Goal: Task Accomplishment & Management: Use online tool/utility

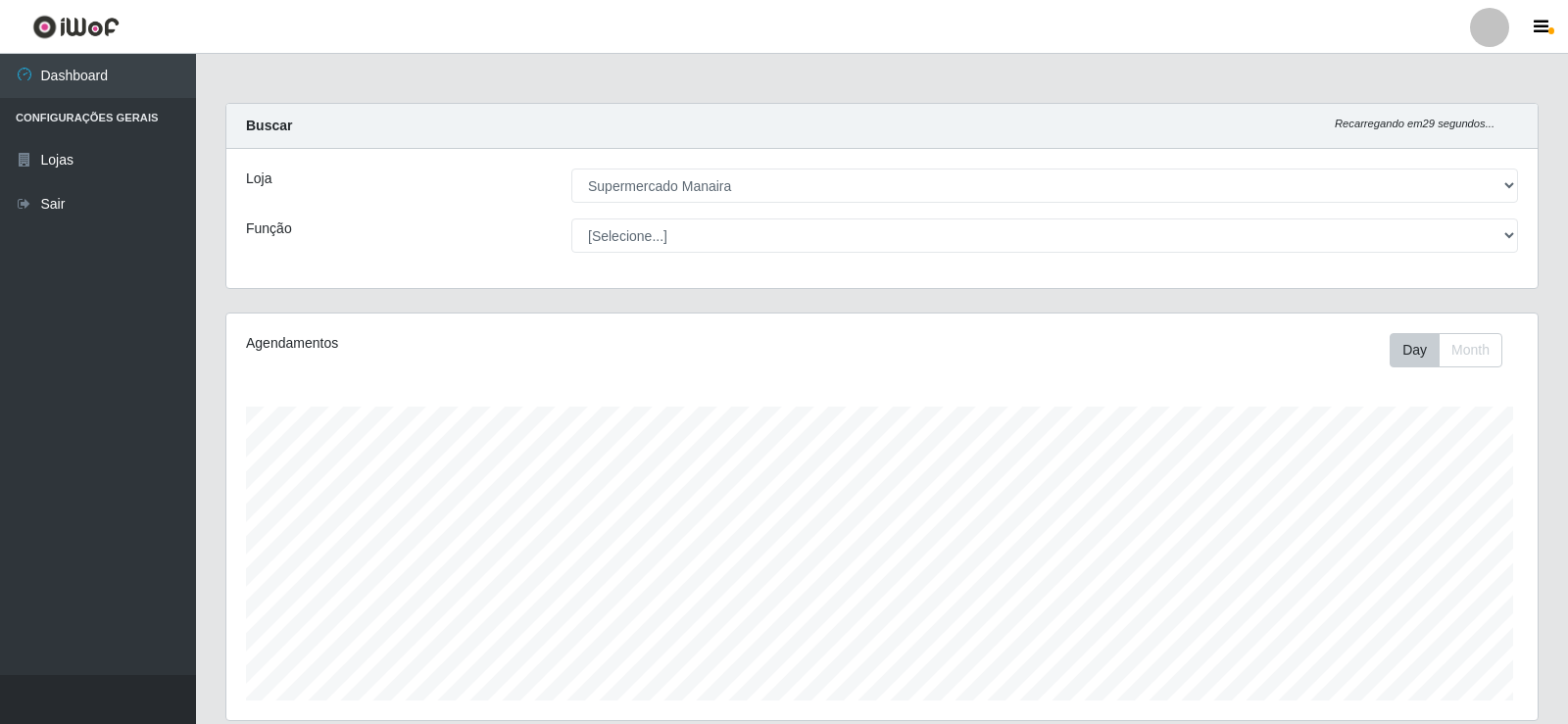
select select "443"
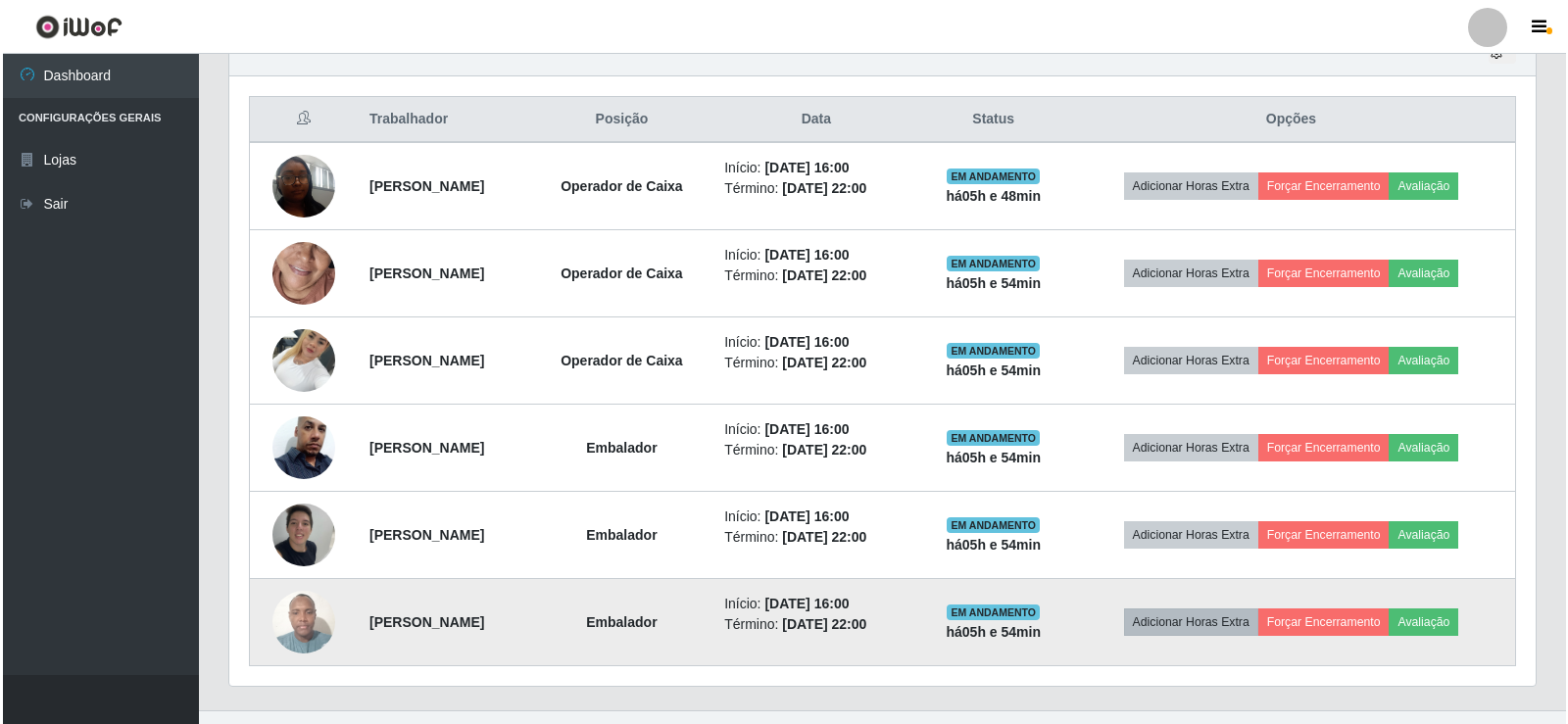
scroll to position [752, 0]
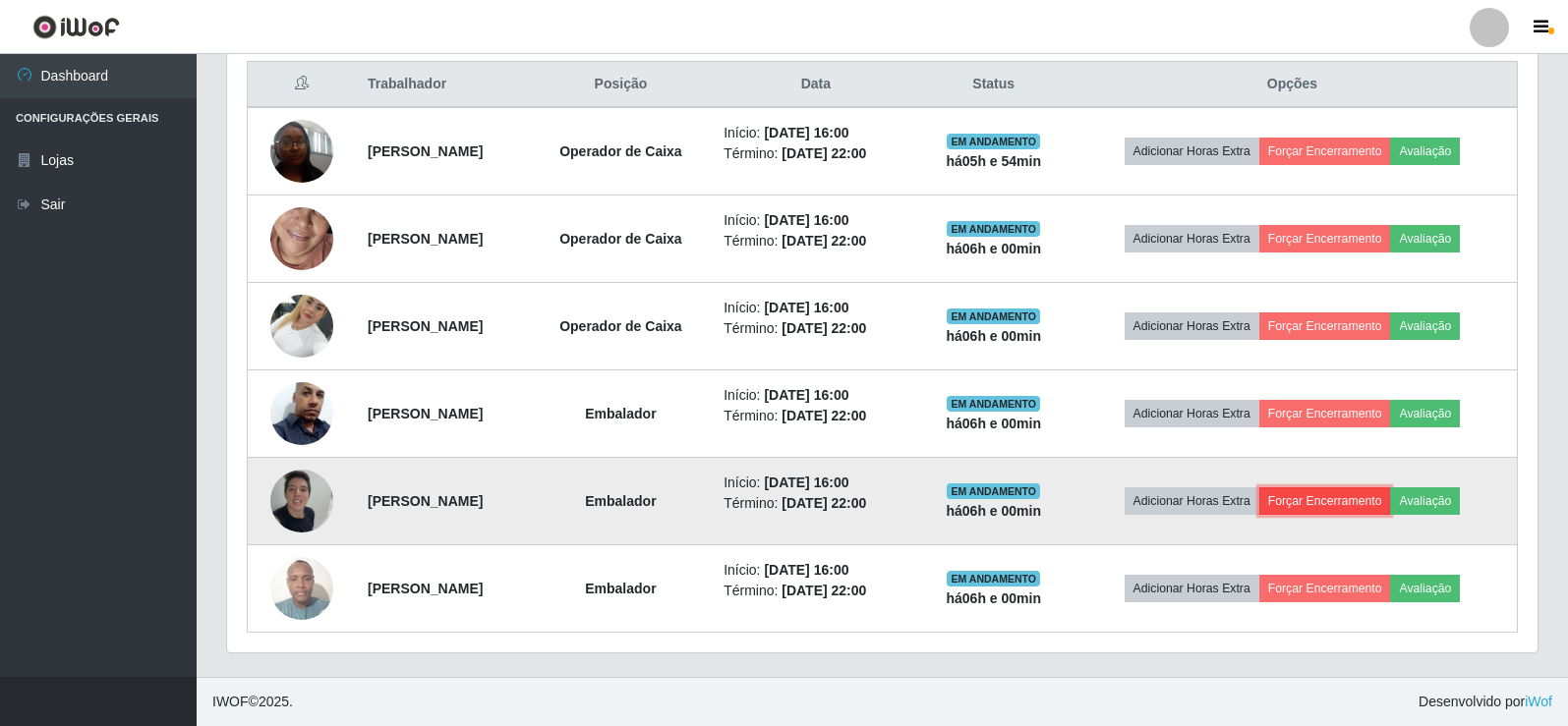
click at [1332, 503] on button "Forçar Encerramento" at bounding box center [1325, 502] width 132 height 28
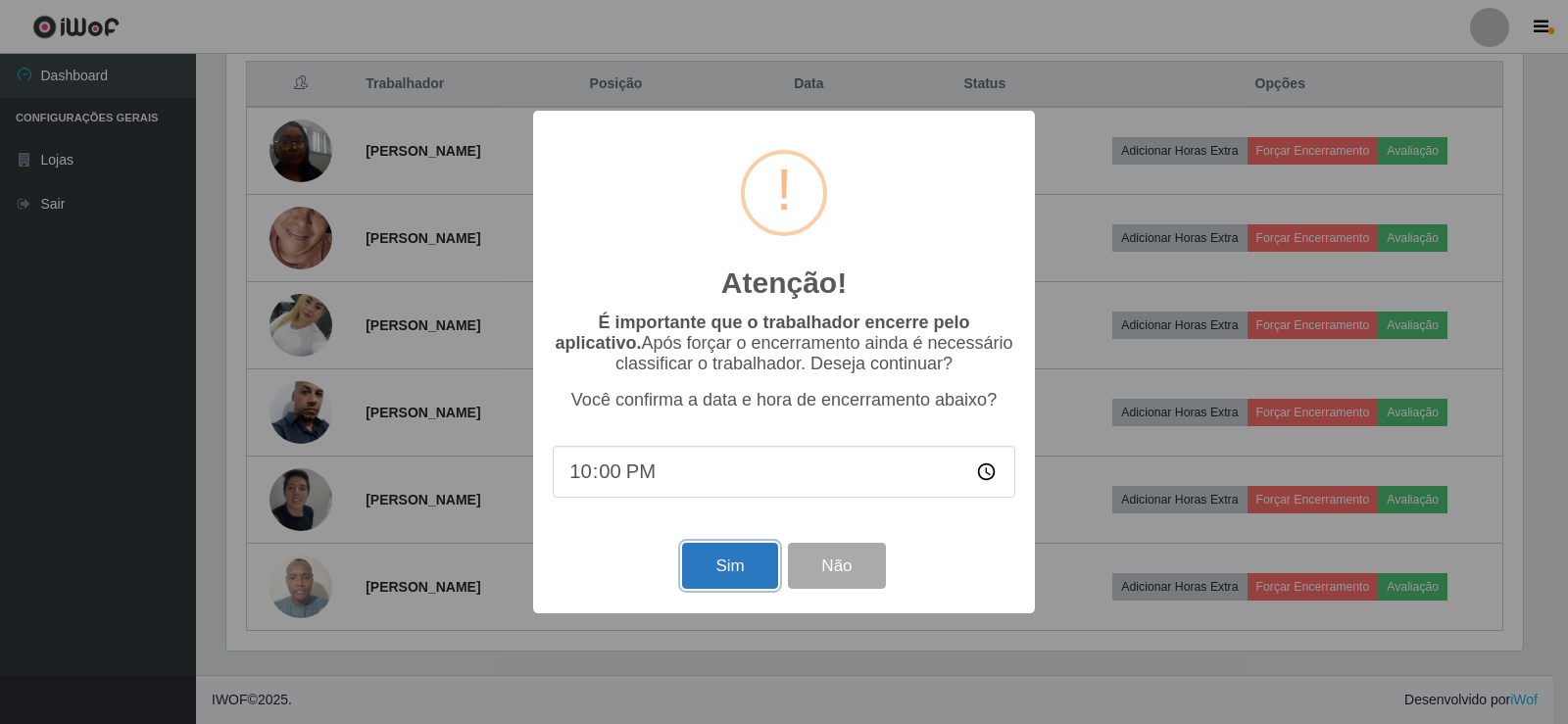
click at [731, 575] on button "Sim" at bounding box center [730, 566] width 95 height 46
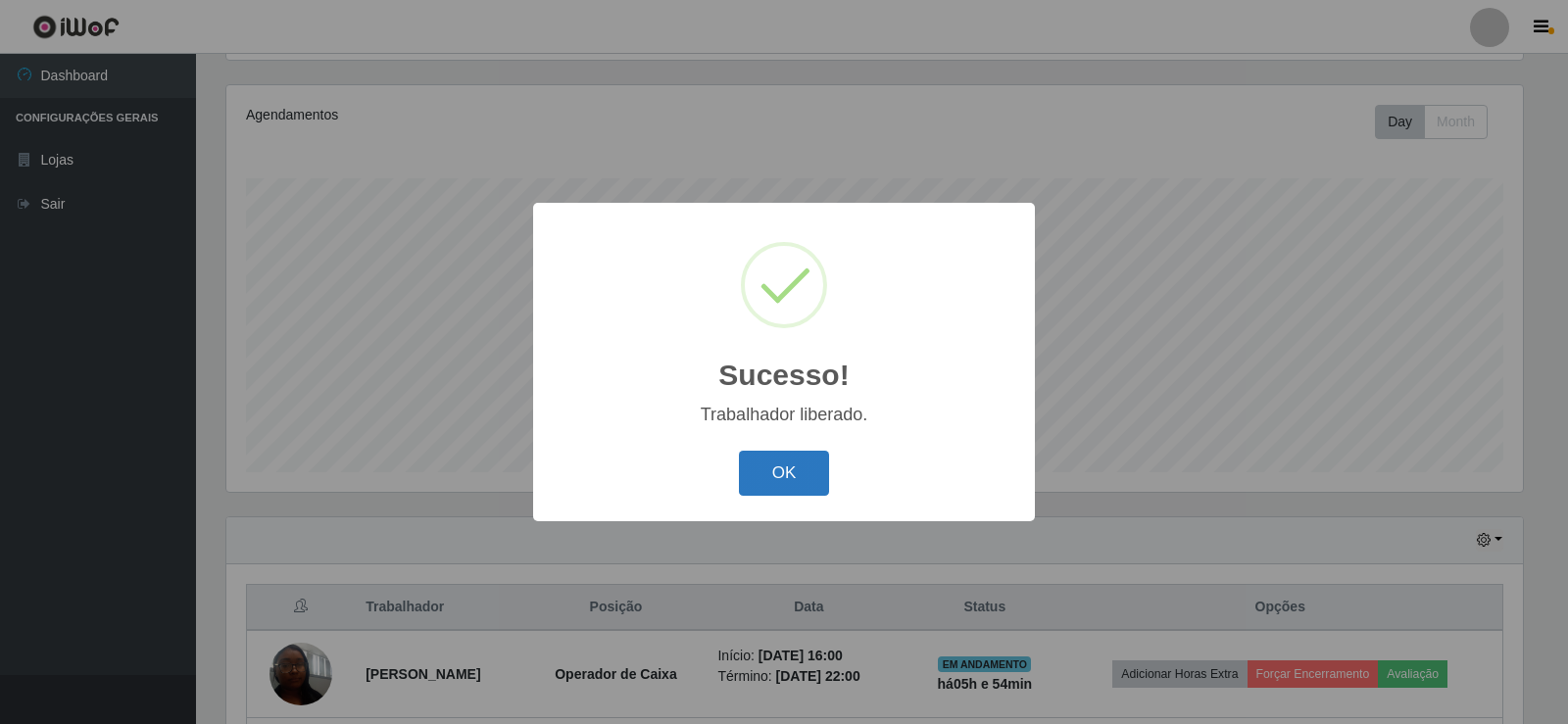
click at [795, 469] on button "OK" at bounding box center [784, 473] width 91 height 46
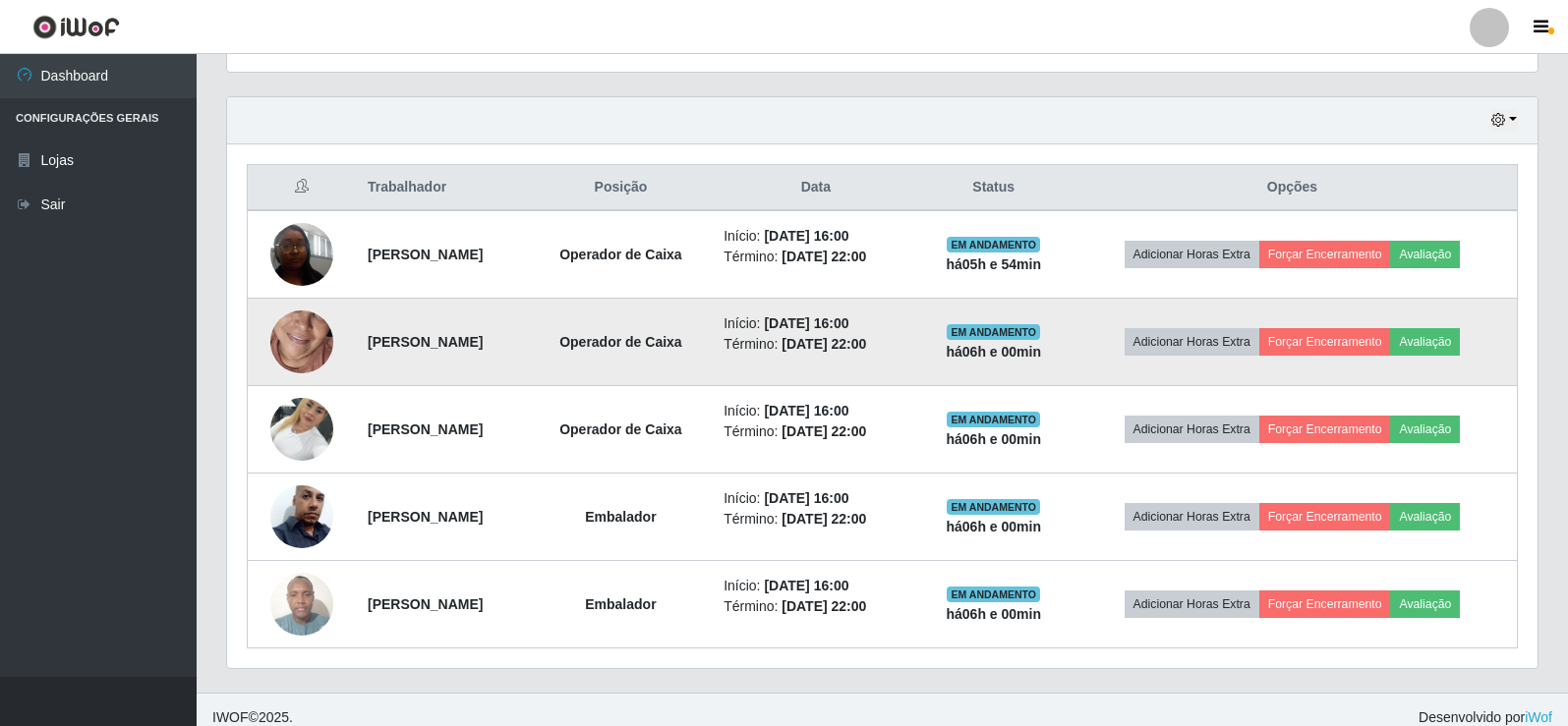
scroll to position [666, 0]
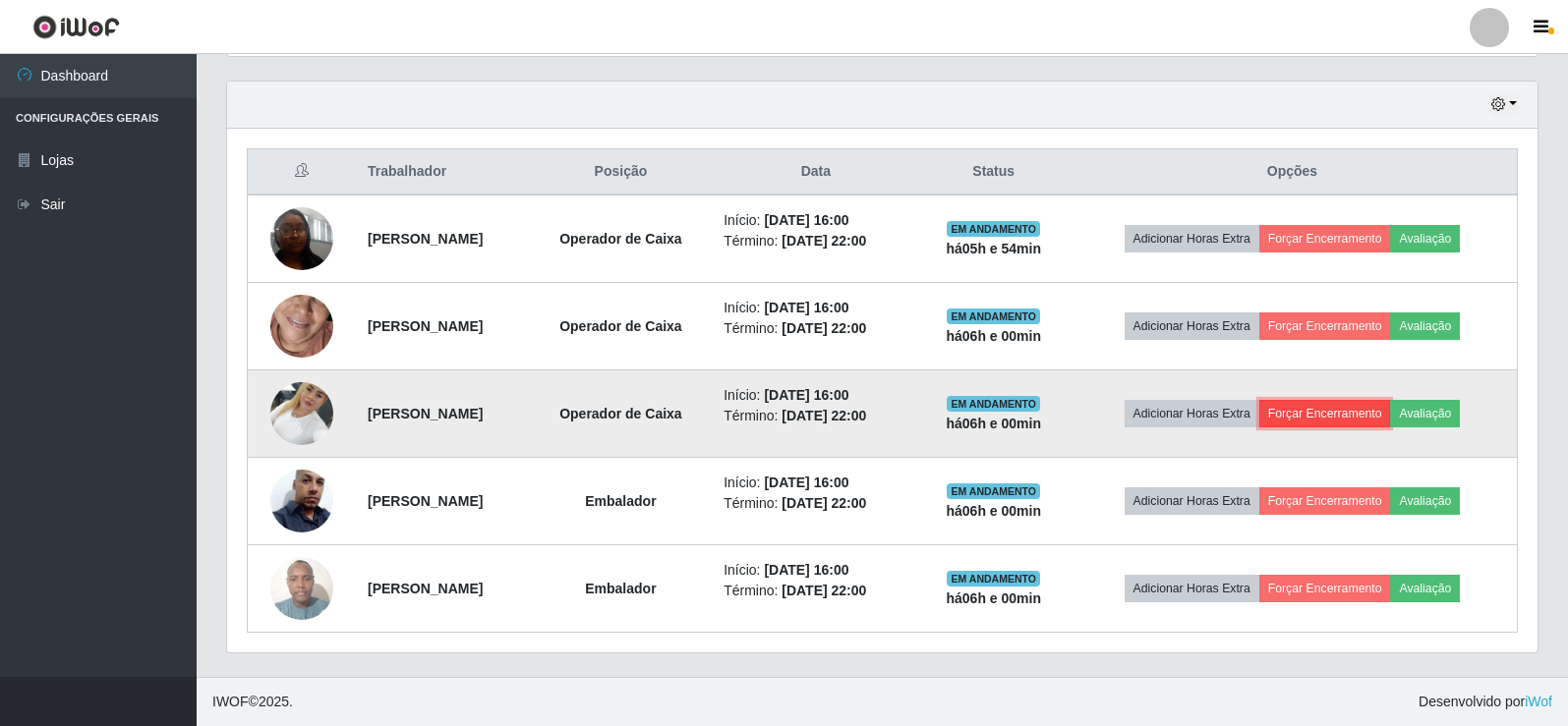
click at [1348, 404] on button "Forçar Encerramento" at bounding box center [1325, 414] width 132 height 28
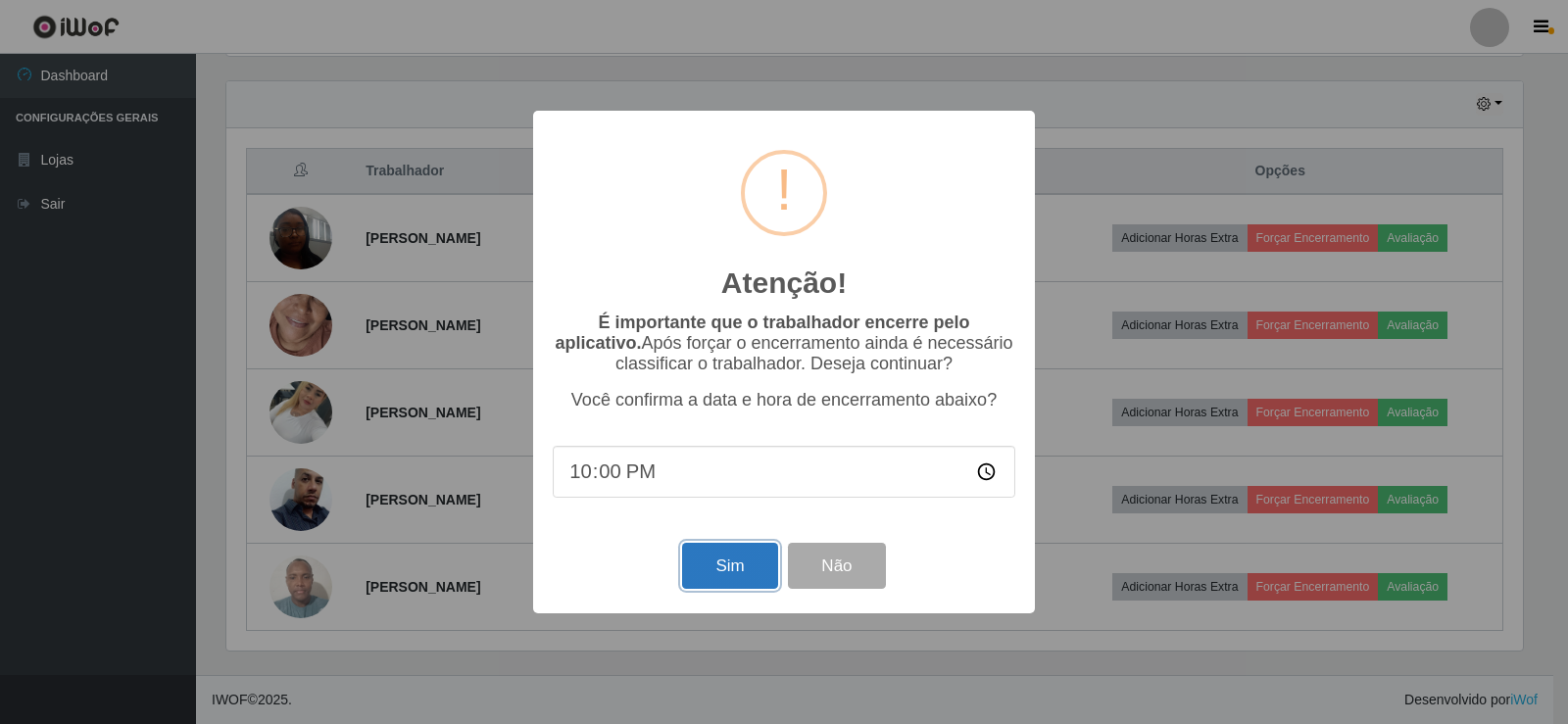
click at [744, 572] on button "Sim" at bounding box center [730, 566] width 95 height 46
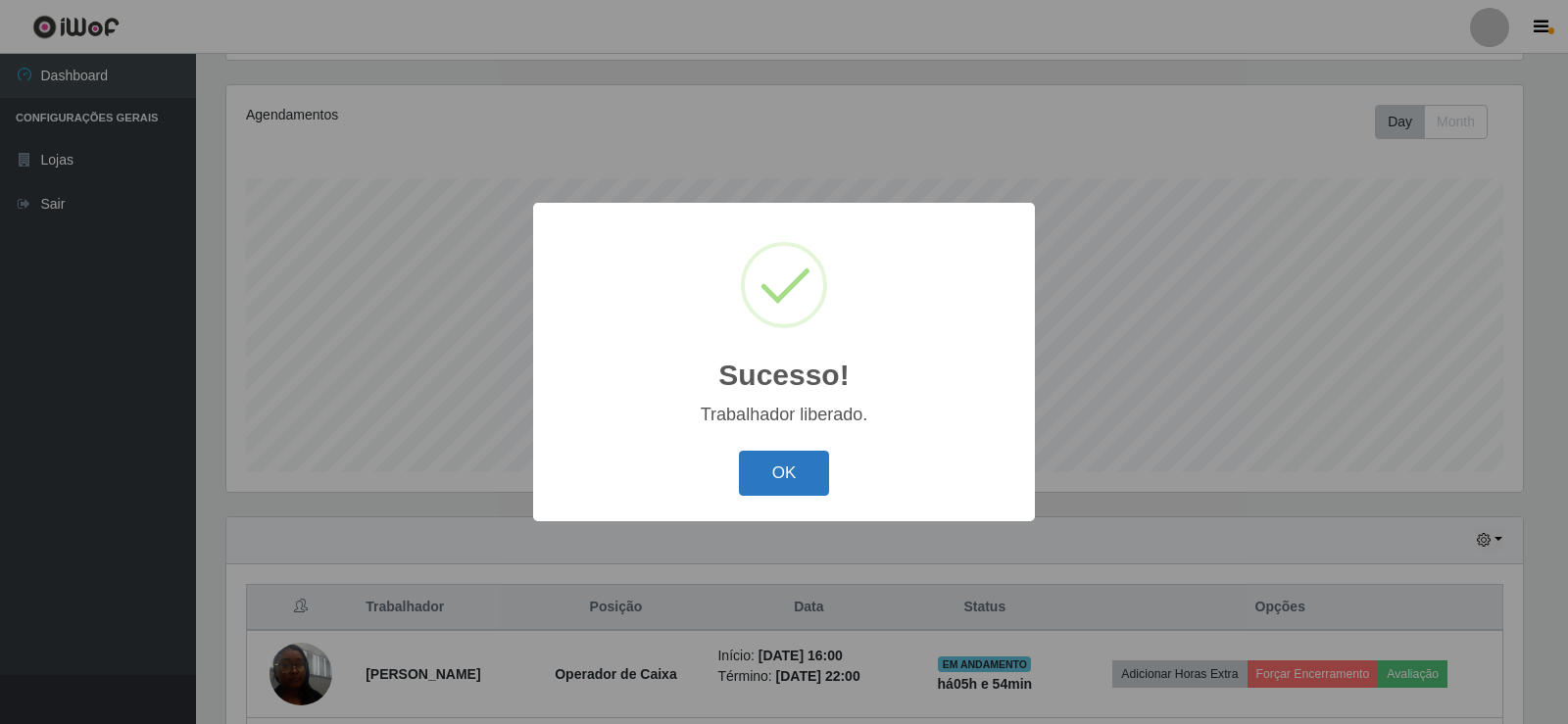
click at [791, 482] on button "OK" at bounding box center [784, 473] width 91 height 46
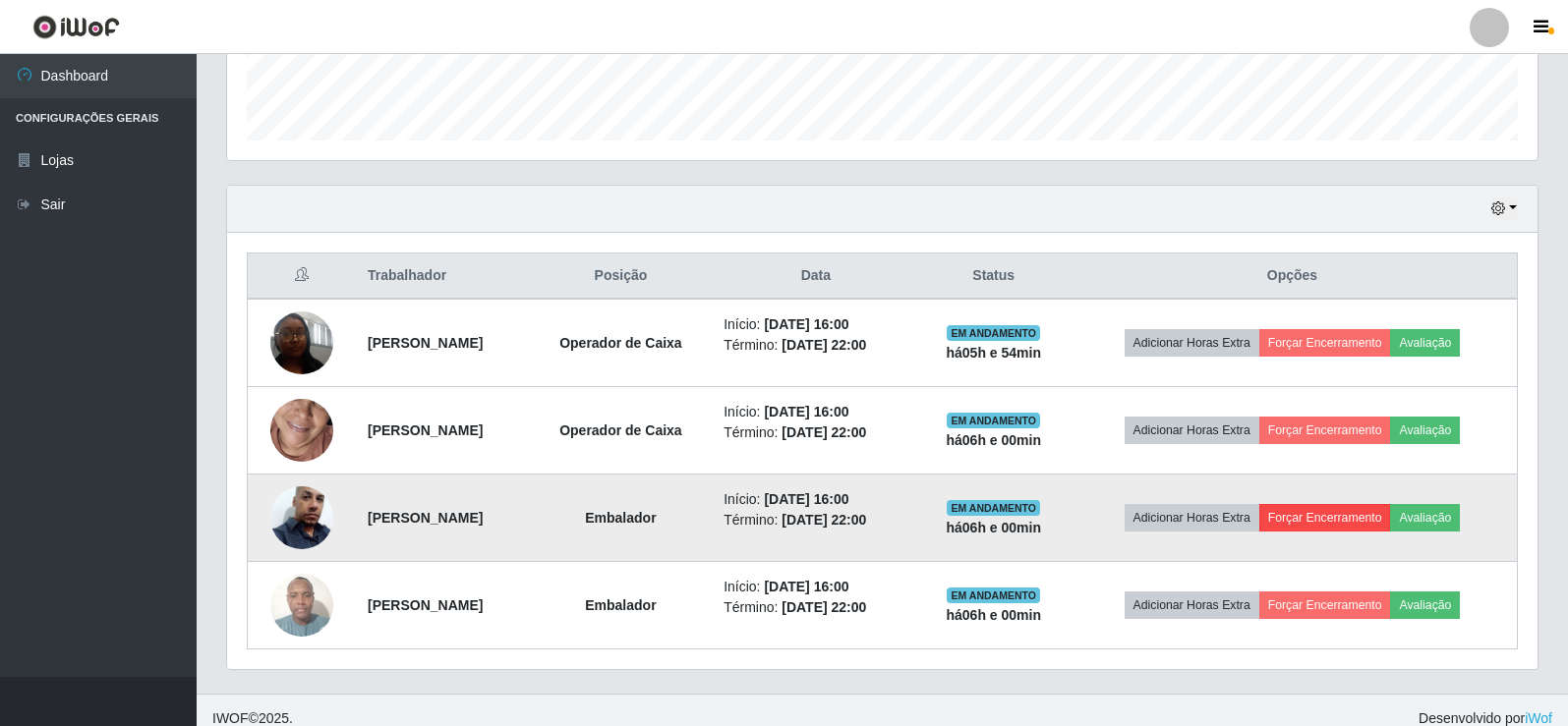
scroll to position [578, 0]
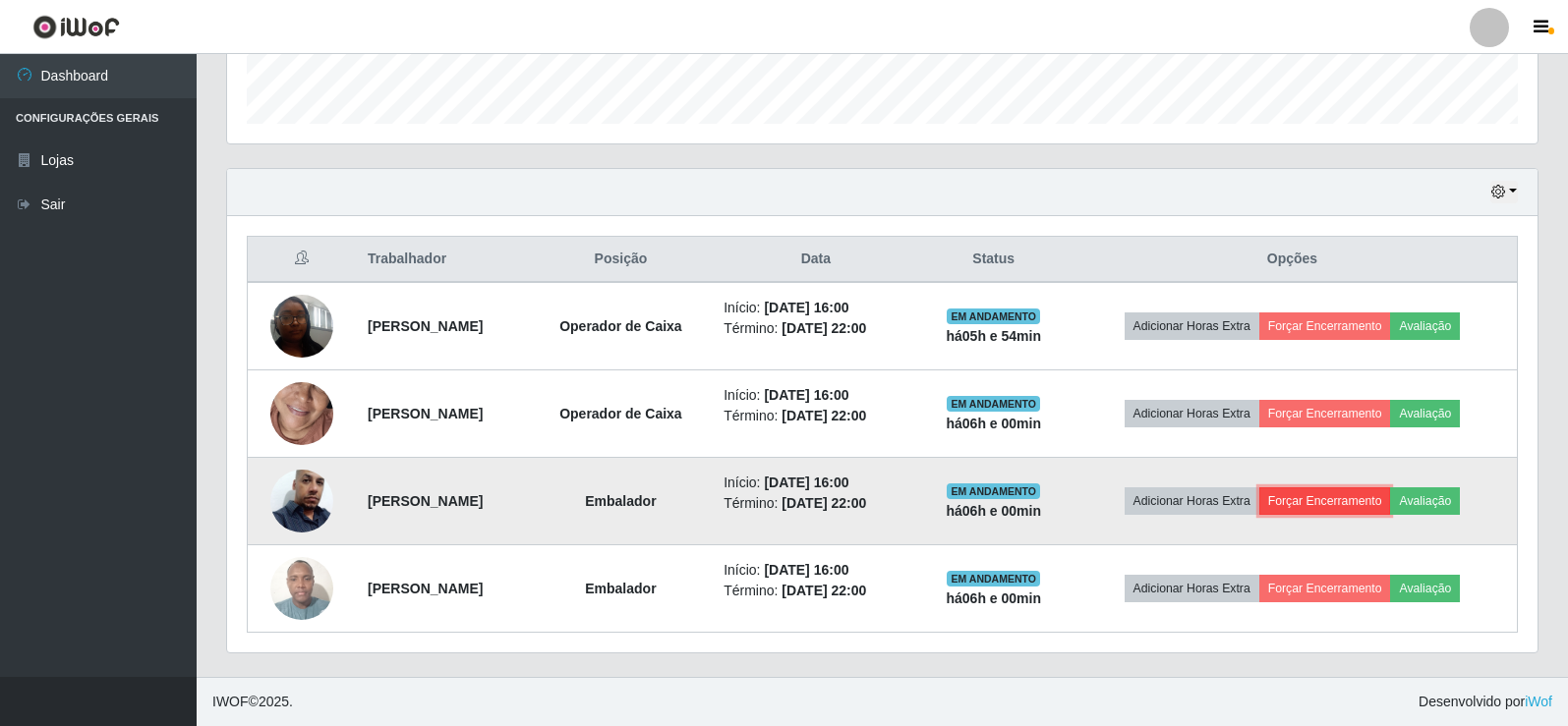
click at [1330, 500] on button "Forçar Encerramento" at bounding box center [1325, 502] width 132 height 28
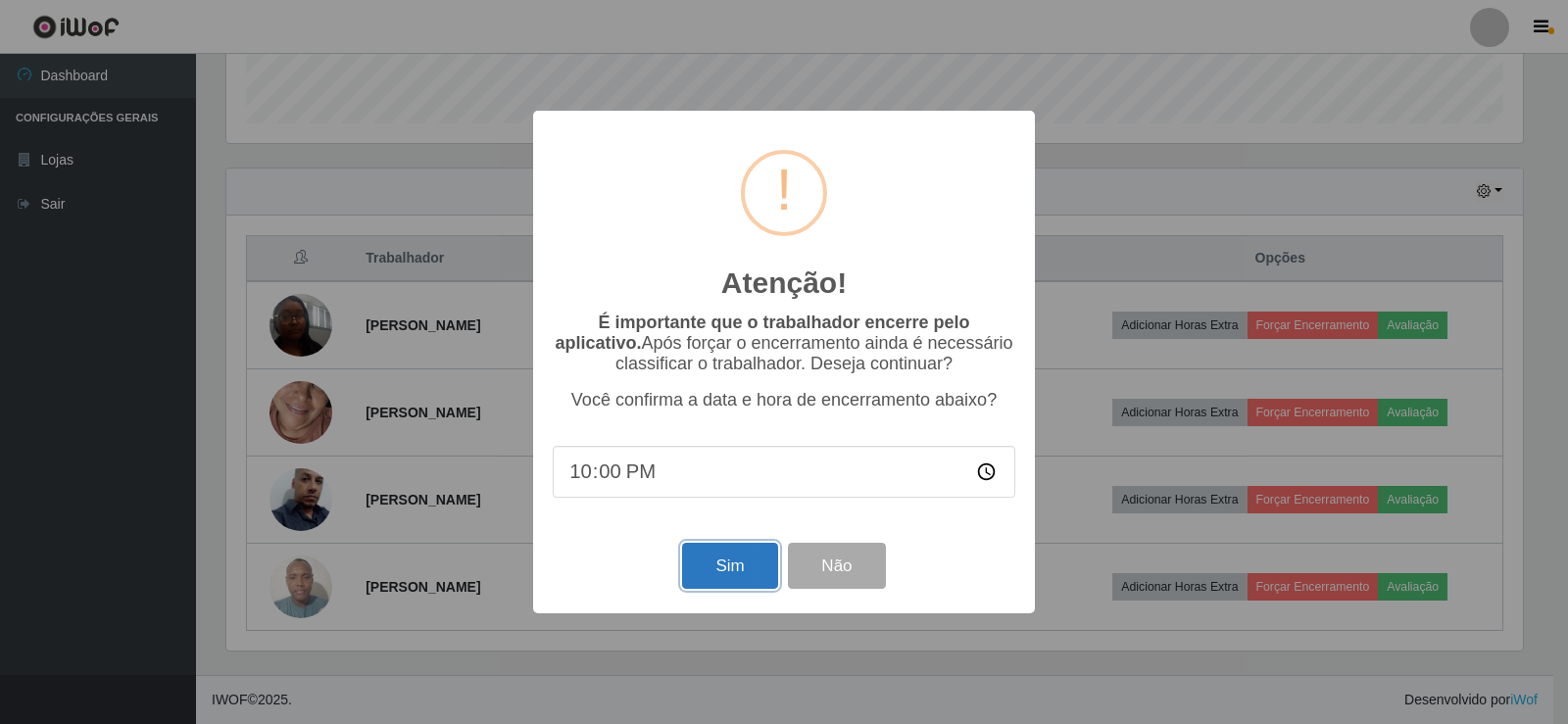
click at [726, 577] on button "Sim" at bounding box center [730, 566] width 95 height 46
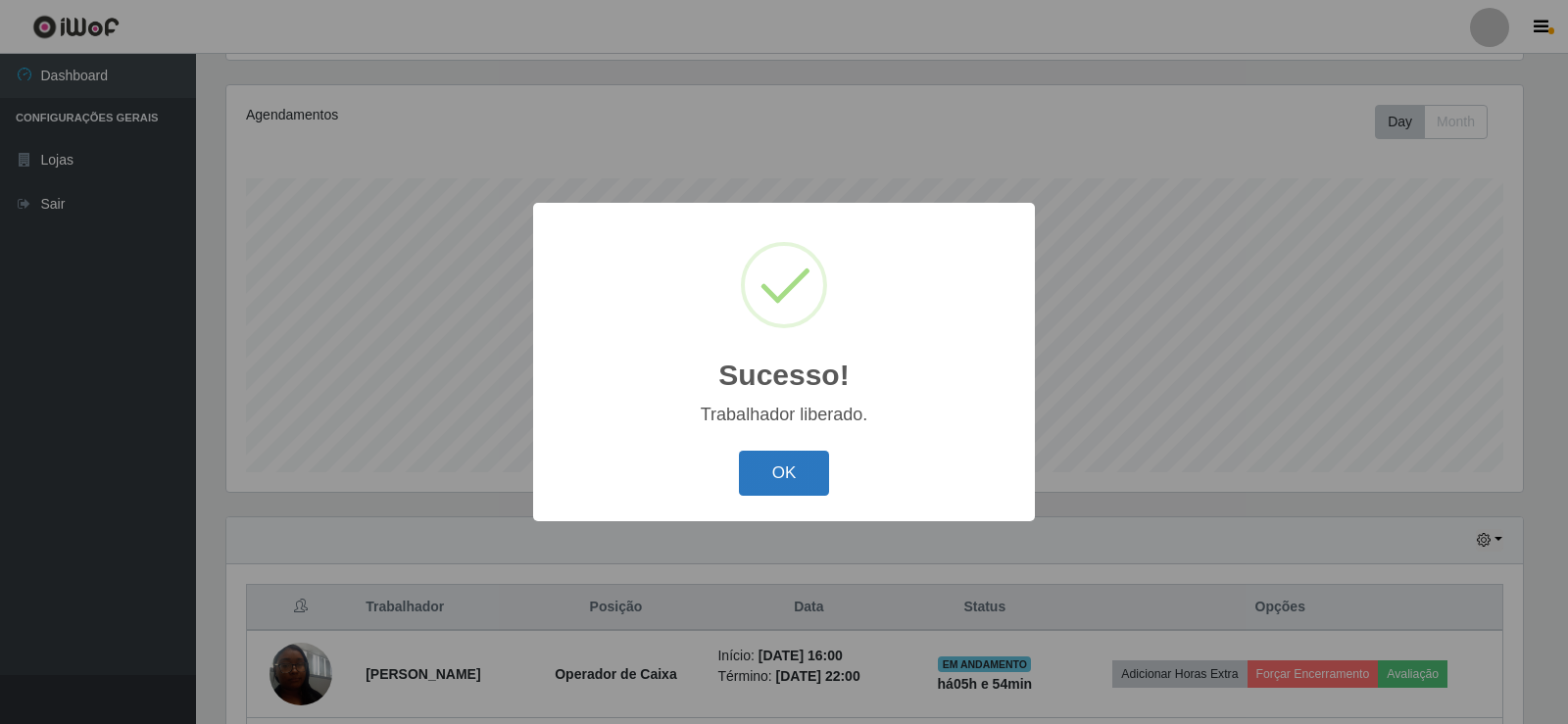
click at [805, 494] on button "OK" at bounding box center [784, 473] width 91 height 46
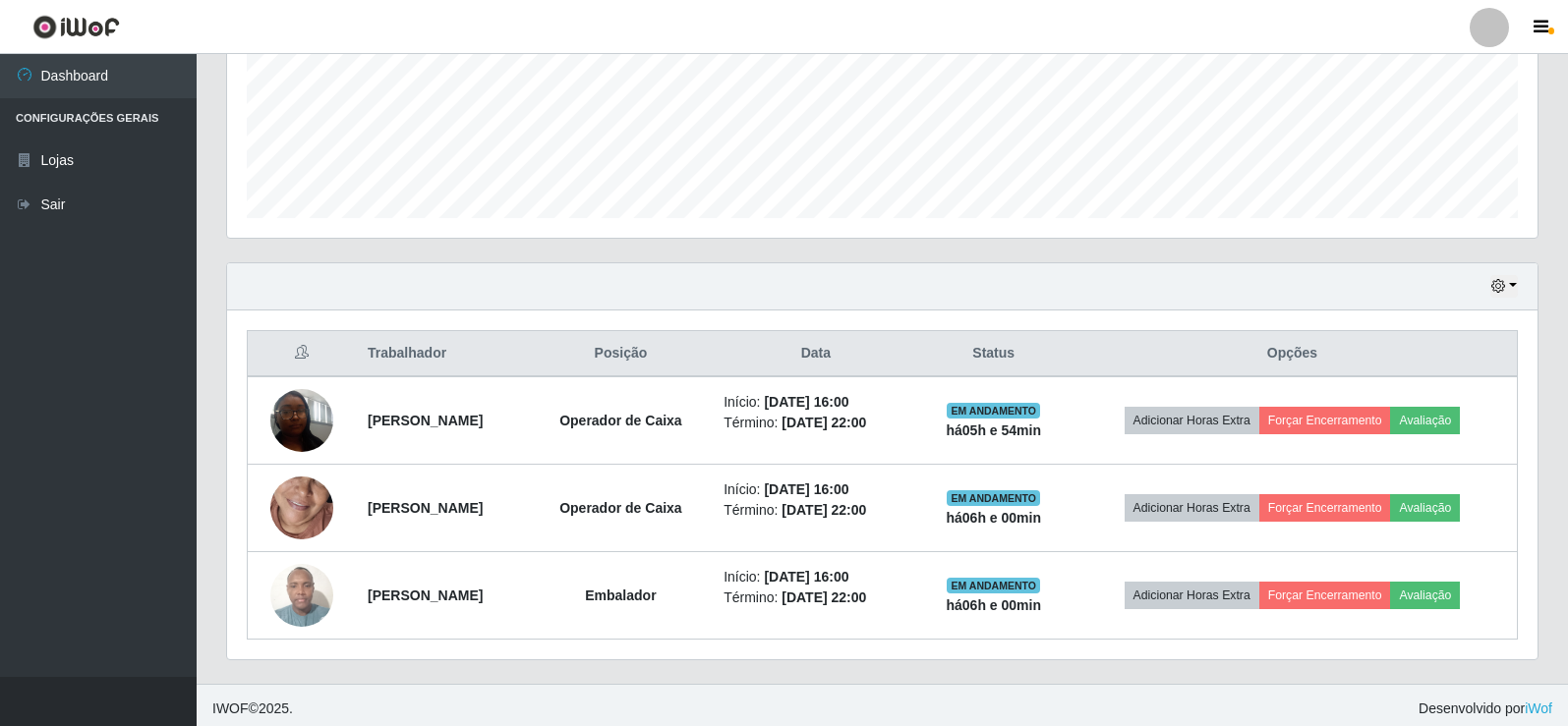
scroll to position [492, 0]
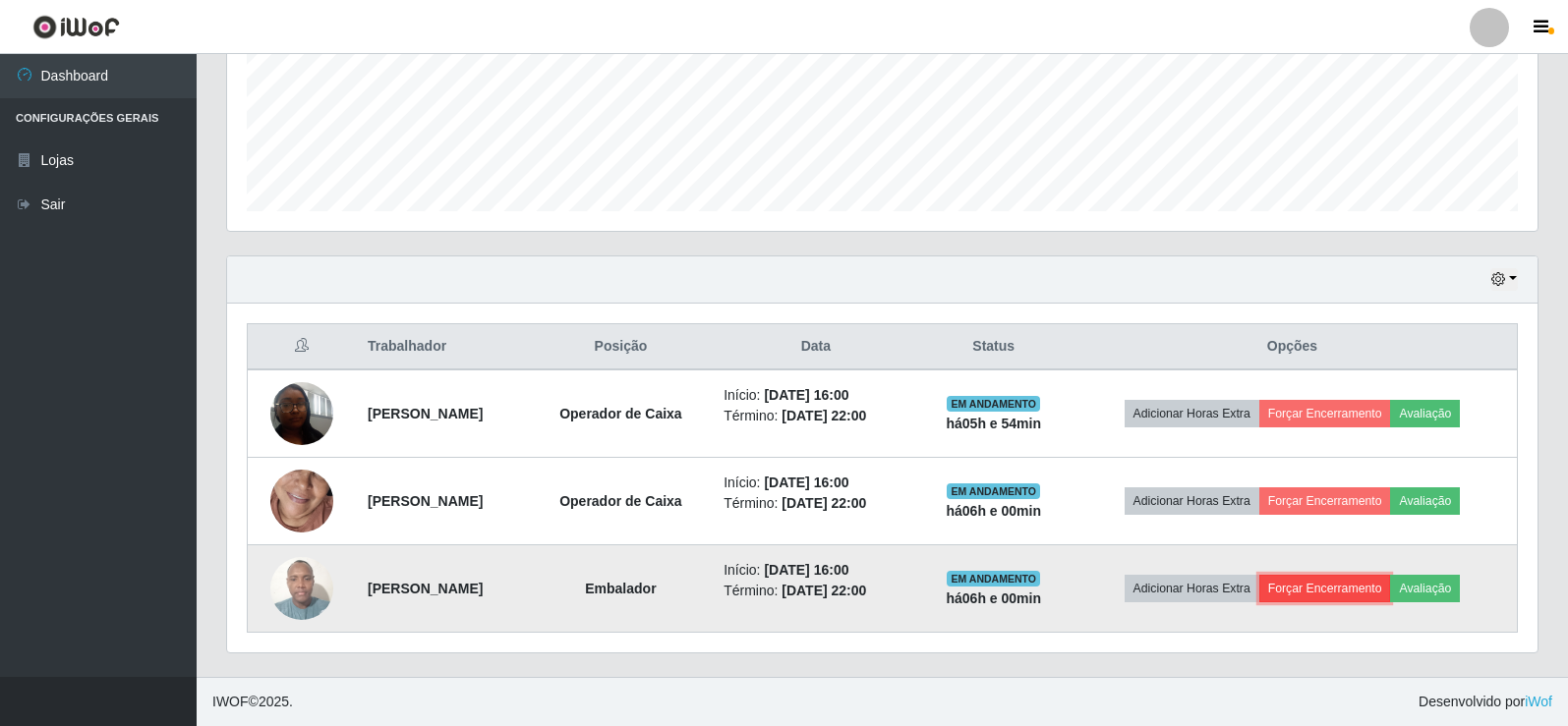
click at [1372, 589] on button "Forçar Encerramento" at bounding box center [1325, 589] width 132 height 28
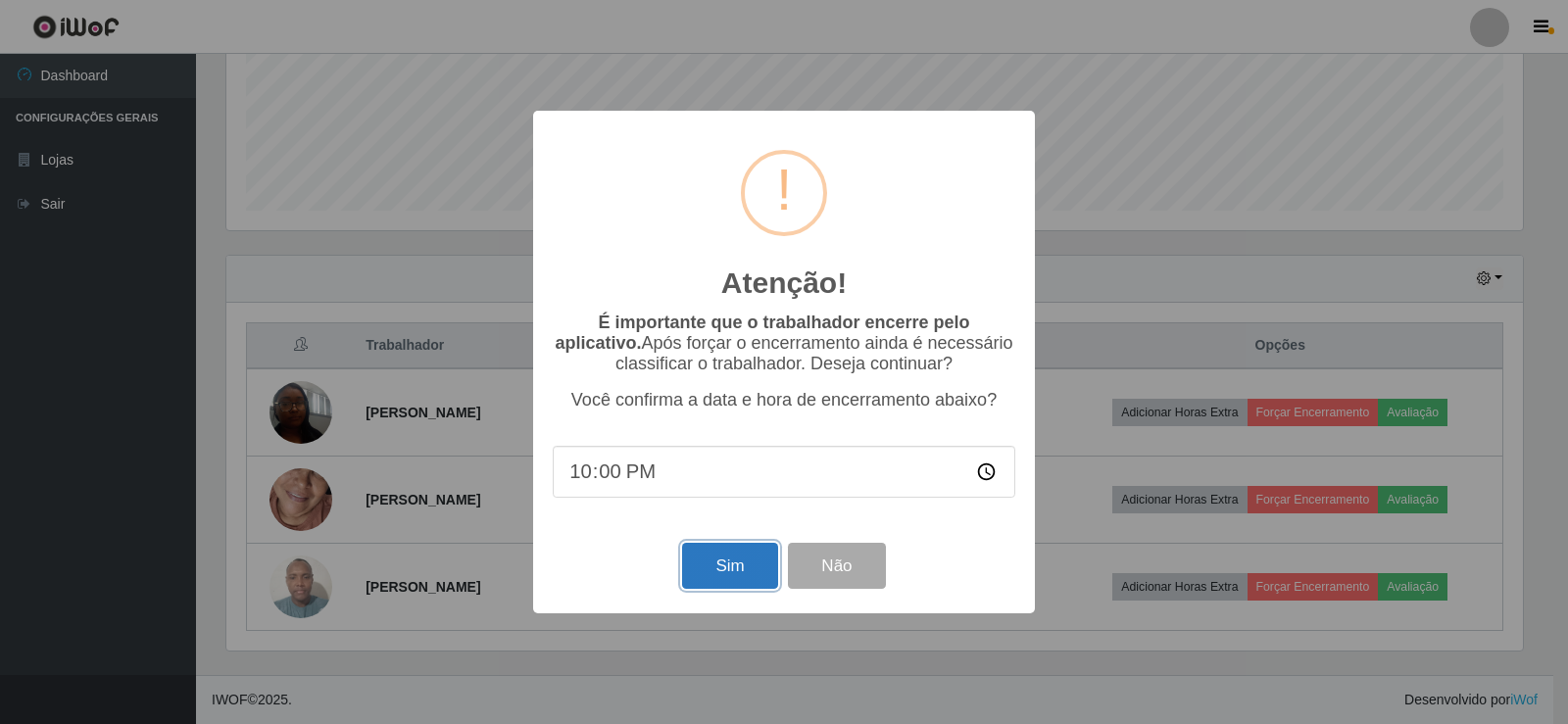
click at [747, 580] on button "Sim" at bounding box center [730, 566] width 95 height 46
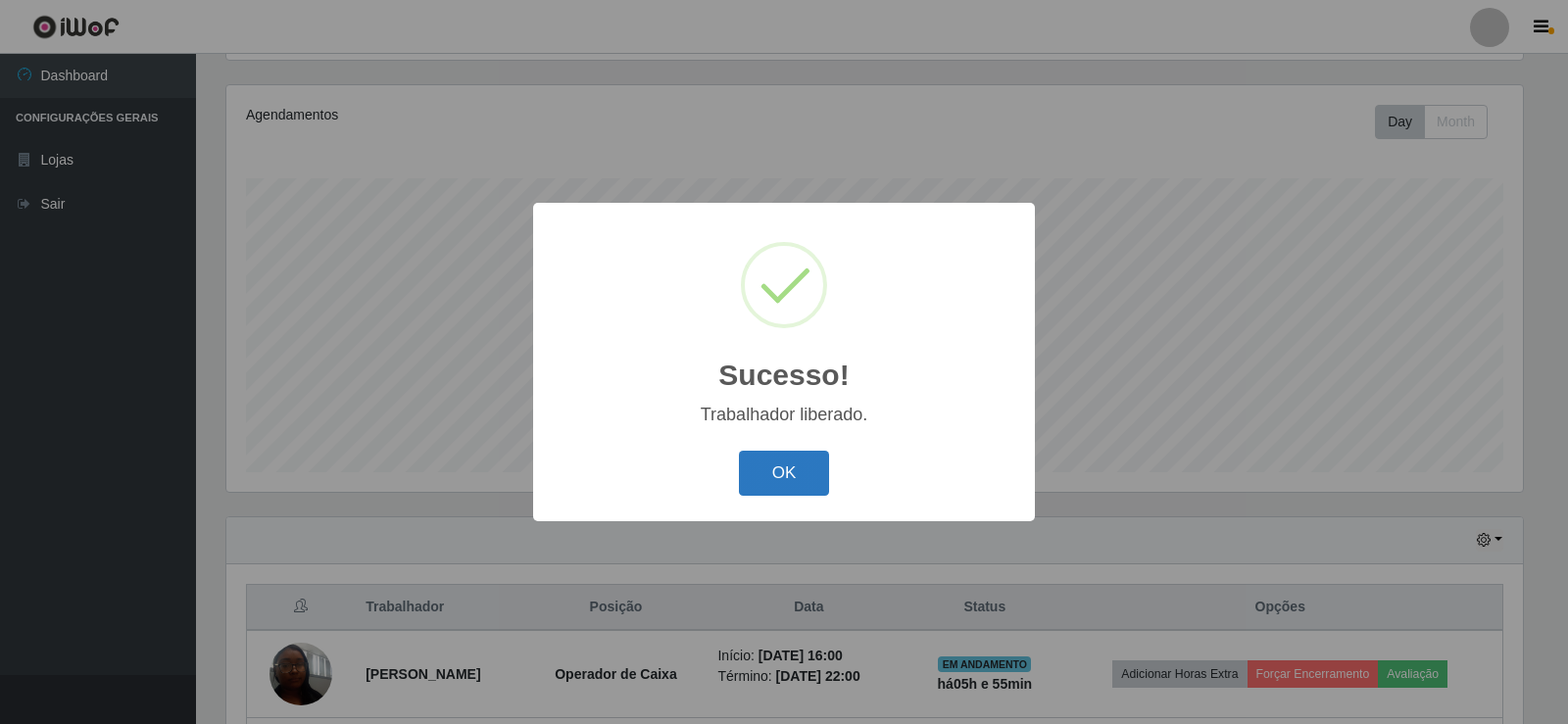
click at [781, 483] on button "OK" at bounding box center [784, 473] width 91 height 46
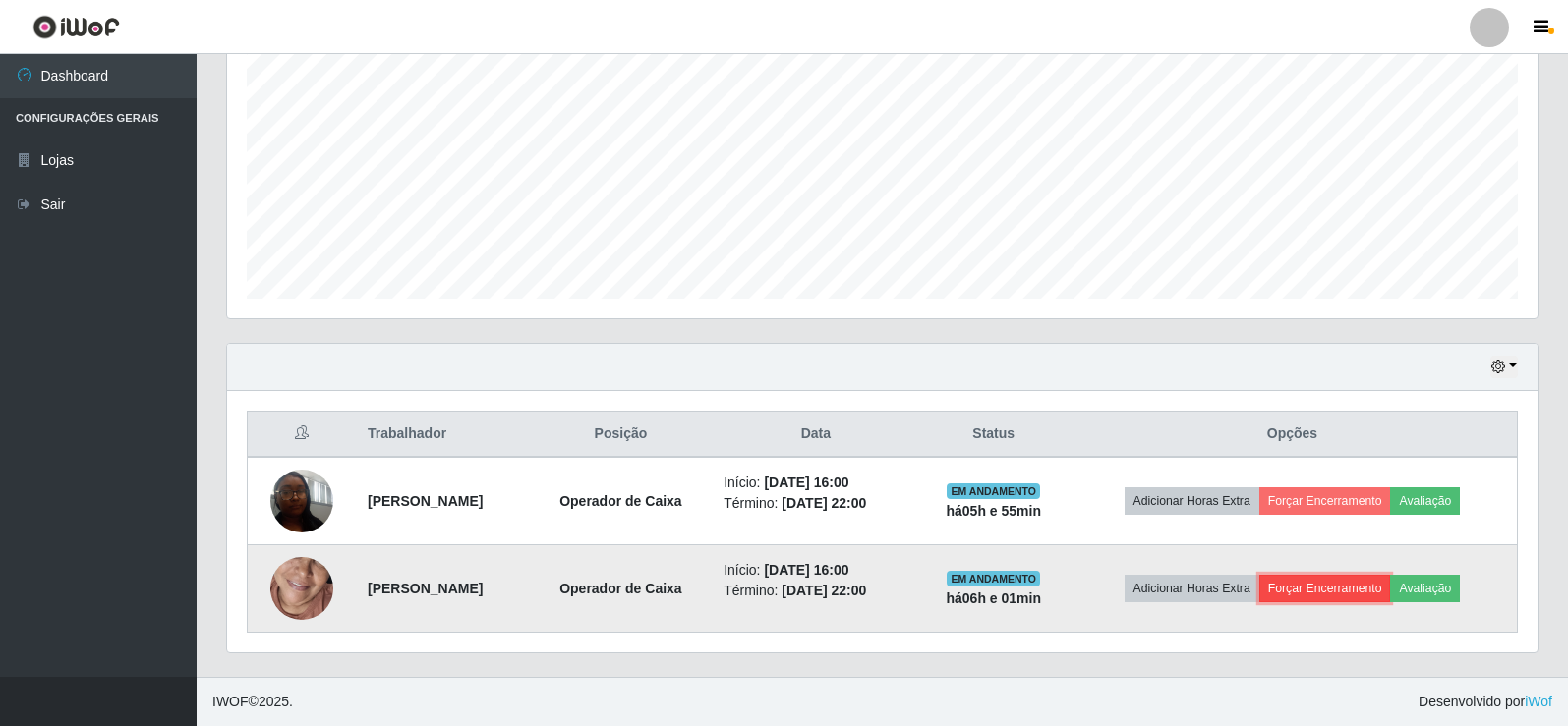
click at [1335, 579] on button "Forçar Encerramento" at bounding box center [1325, 589] width 132 height 28
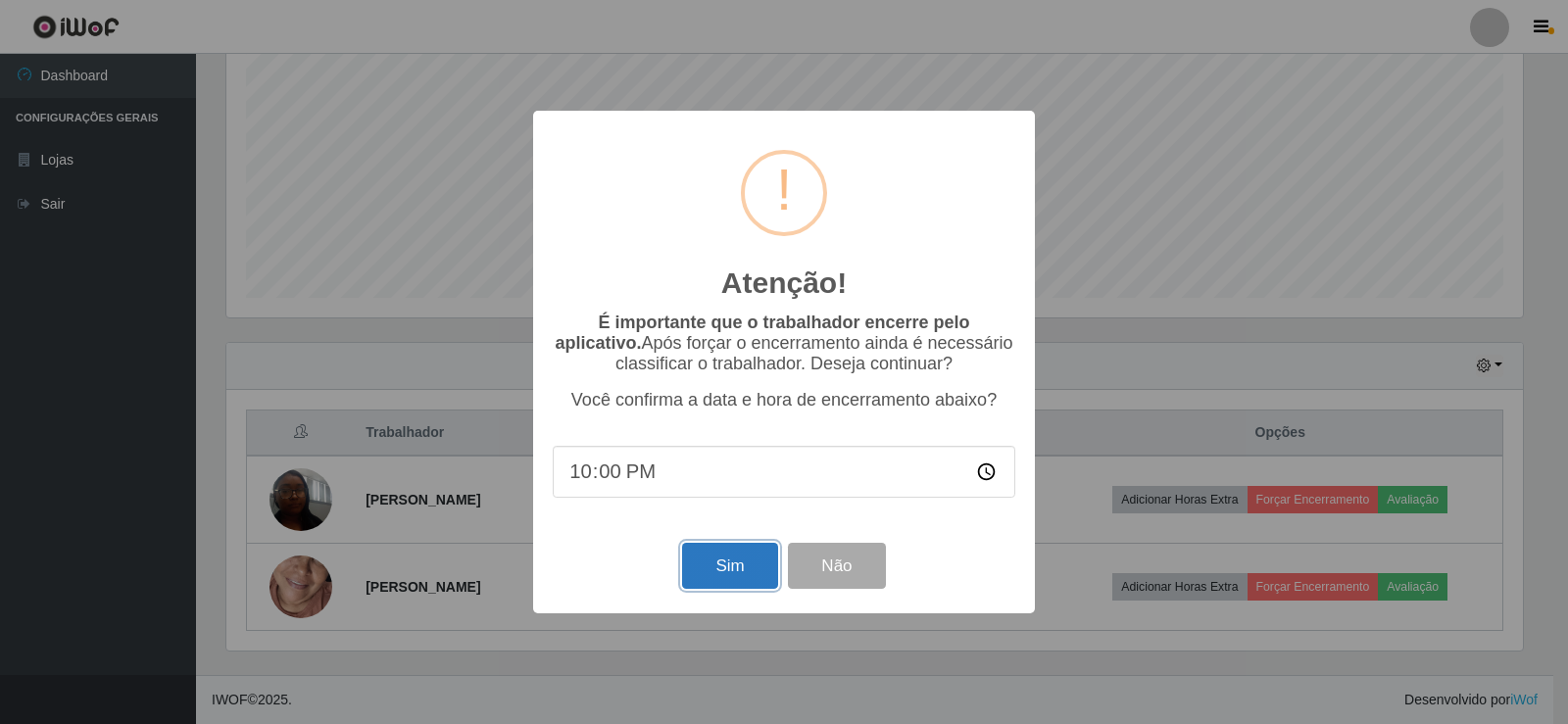
click at [739, 567] on button "Sim" at bounding box center [730, 566] width 95 height 46
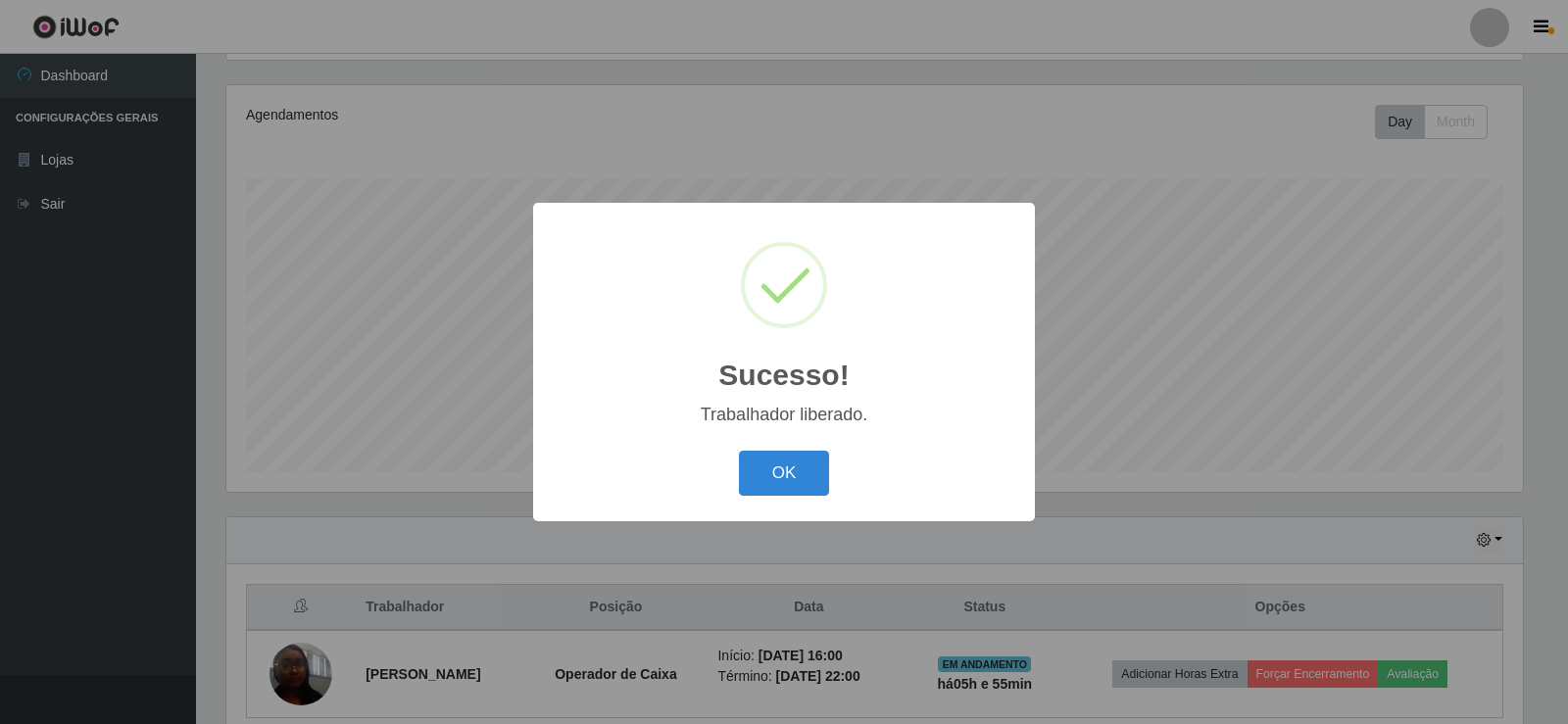
drag, startPoint x: 798, startPoint y: 478, endPoint x: 899, endPoint y: 489, distance: 101.6
click at [807, 486] on button "OK" at bounding box center [784, 473] width 91 height 46
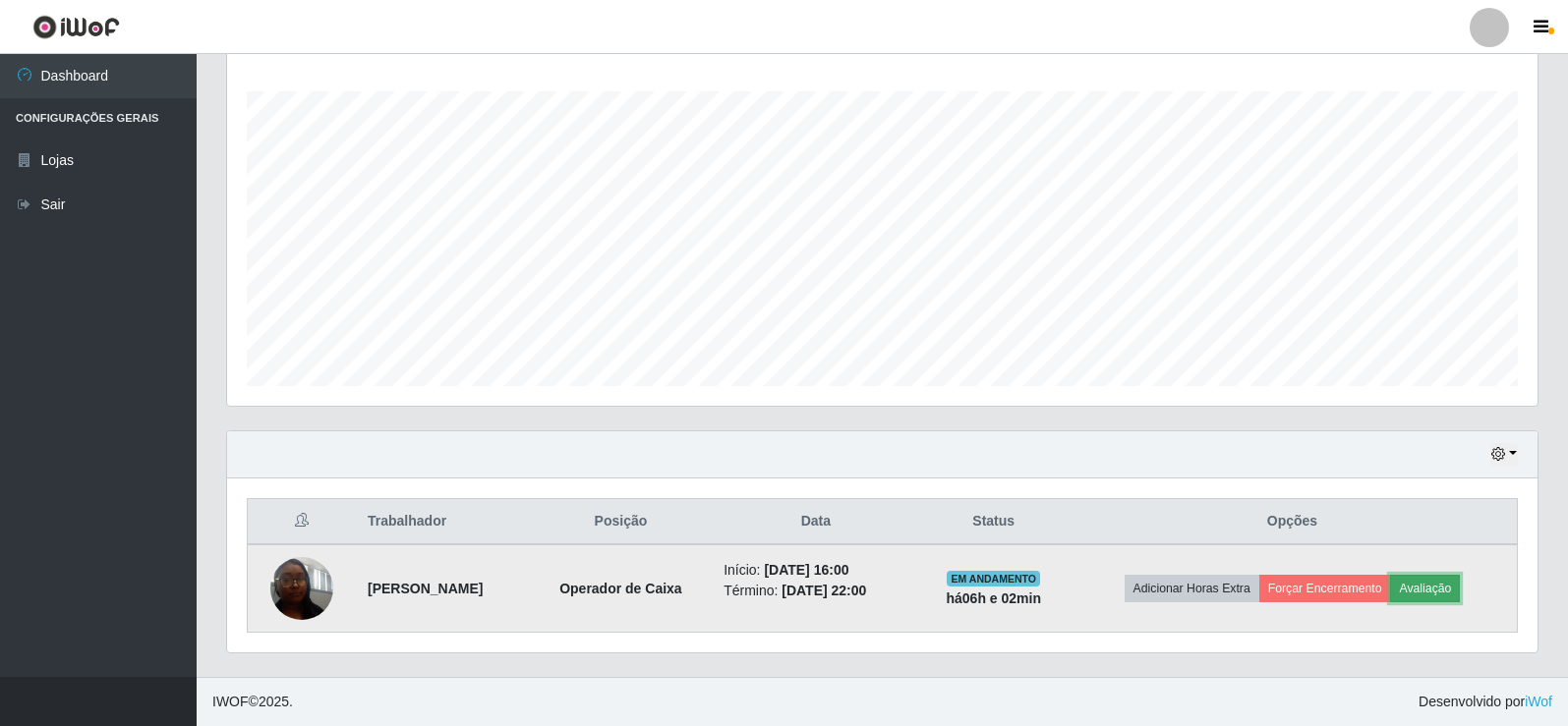
click at [1435, 587] on button "Avaliação" at bounding box center [1425, 589] width 70 height 28
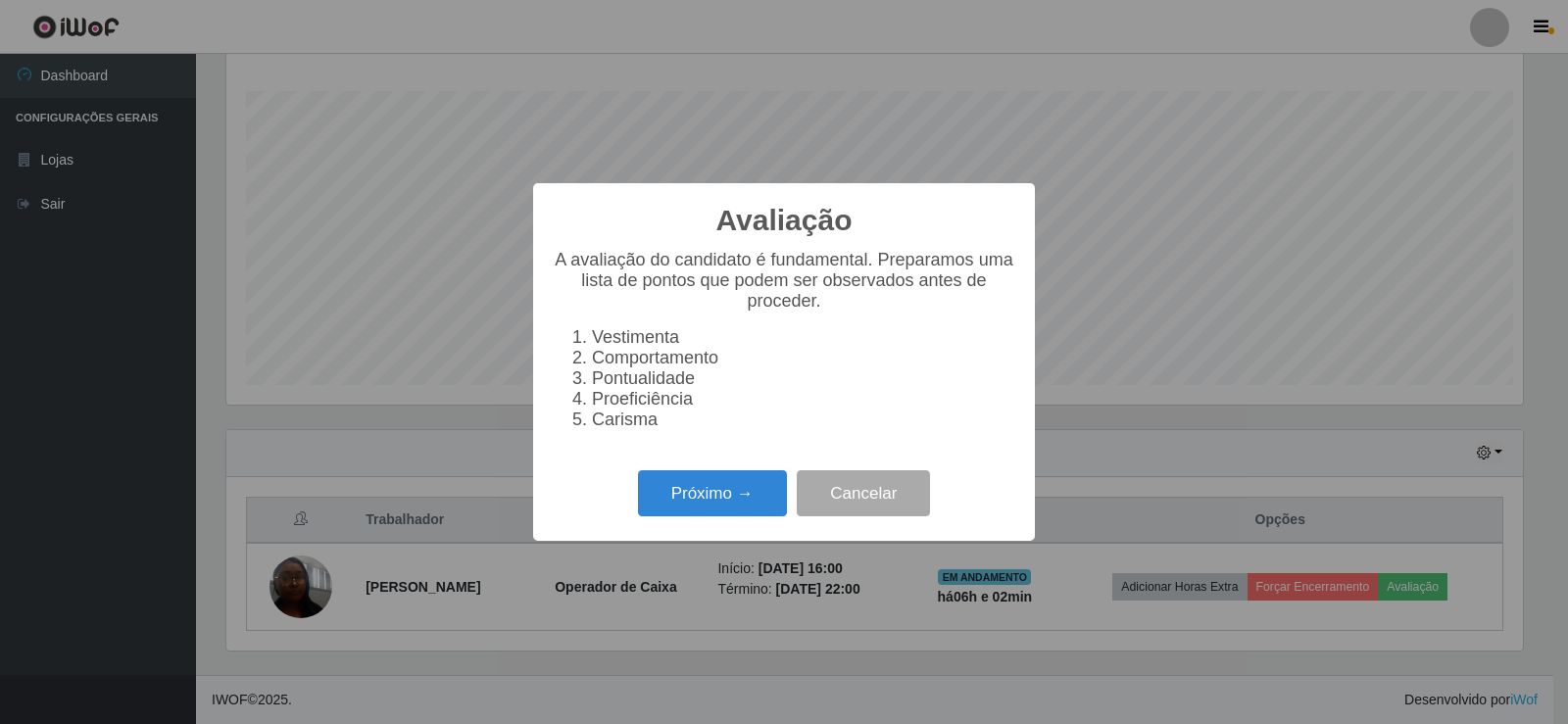
scroll to position [407, 1297]
click at [674, 501] on button "Próximo →" at bounding box center [713, 493] width 149 height 46
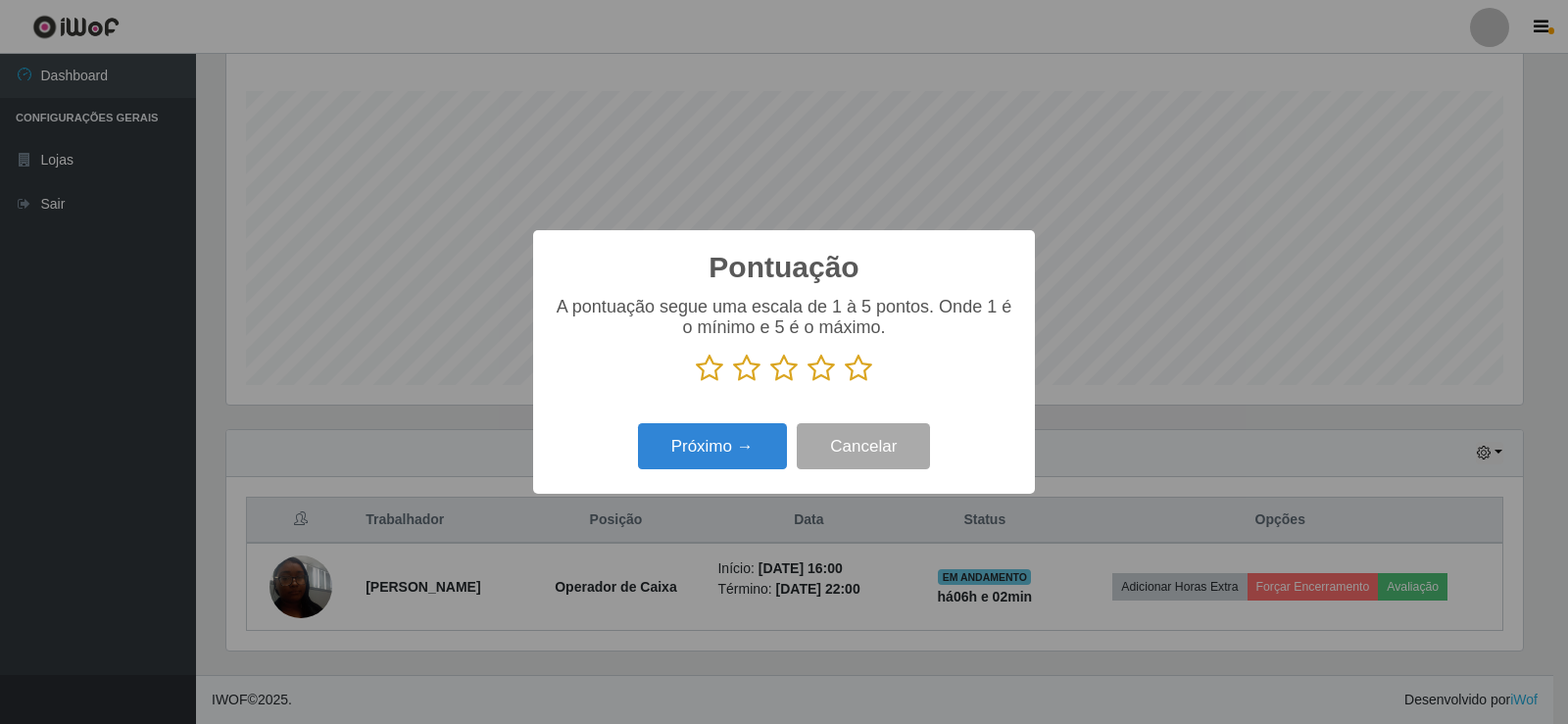
click at [860, 371] on icon at bounding box center [859, 369] width 28 height 30
click at [845, 383] on input "radio" at bounding box center [845, 383] width 0 height 0
click at [720, 449] on button "Próximo →" at bounding box center [713, 447] width 149 height 46
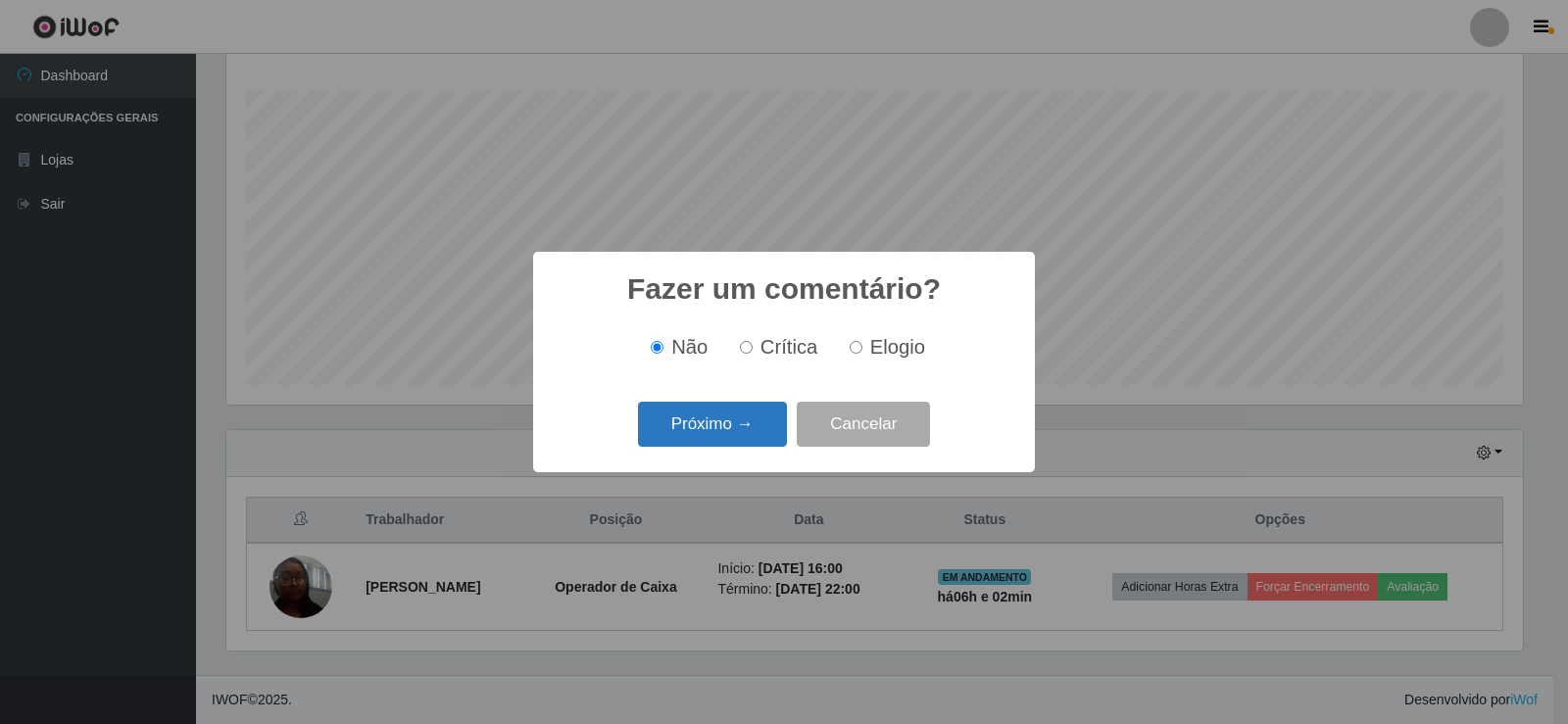
click at [736, 433] on button "Próximo →" at bounding box center [713, 425] width 149 height 46
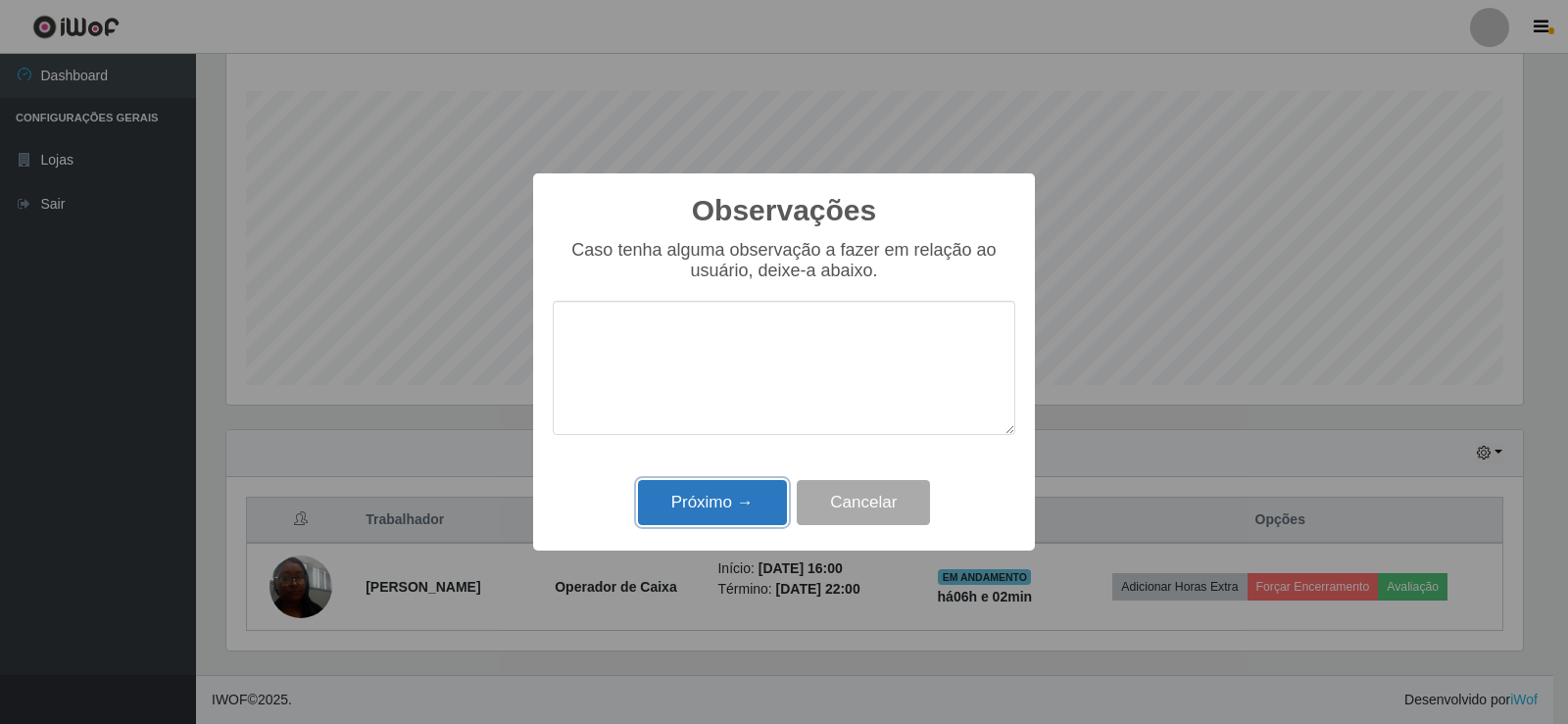
click at [704, 487] on button "Próximo →" at bounding box center [713, 503] width 149 height 46
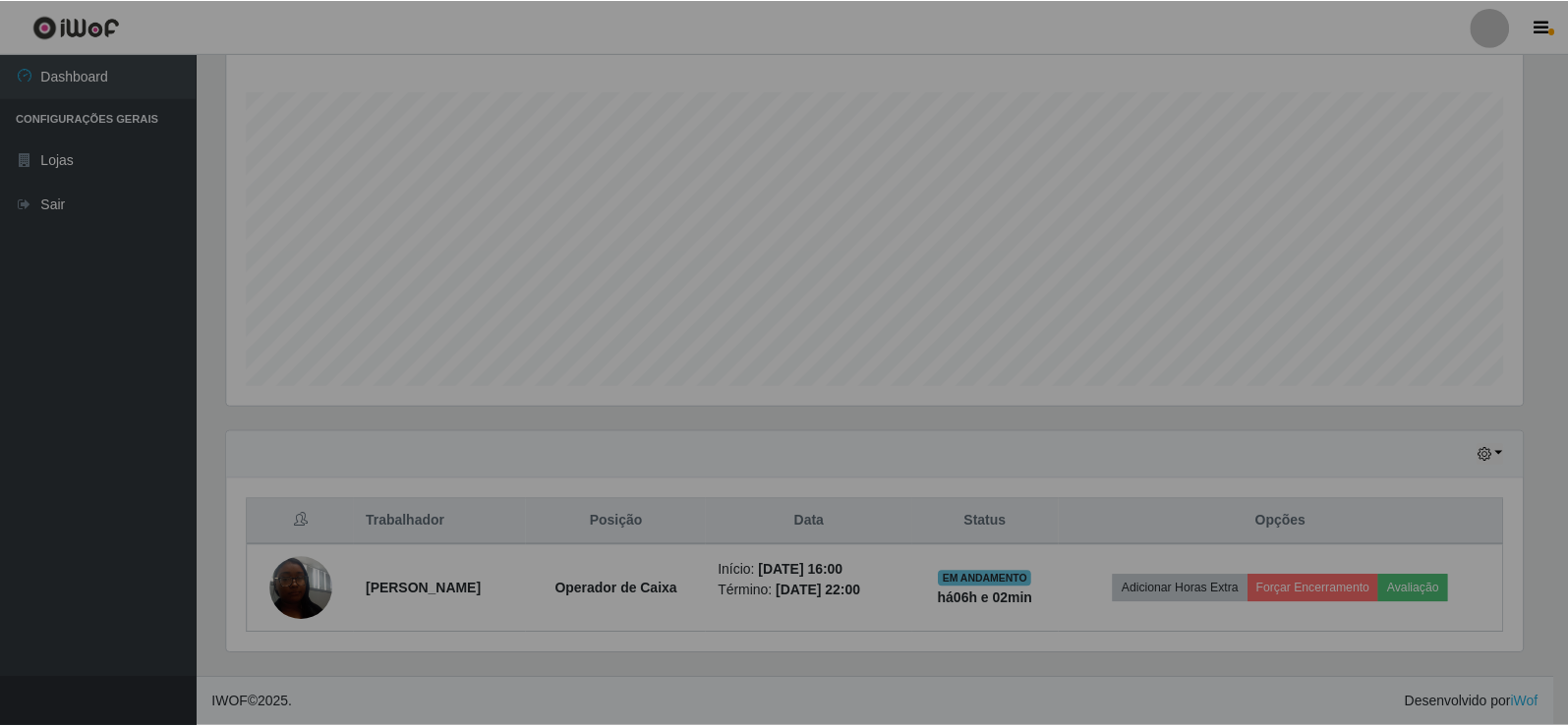
scroll to position [408, 1311]
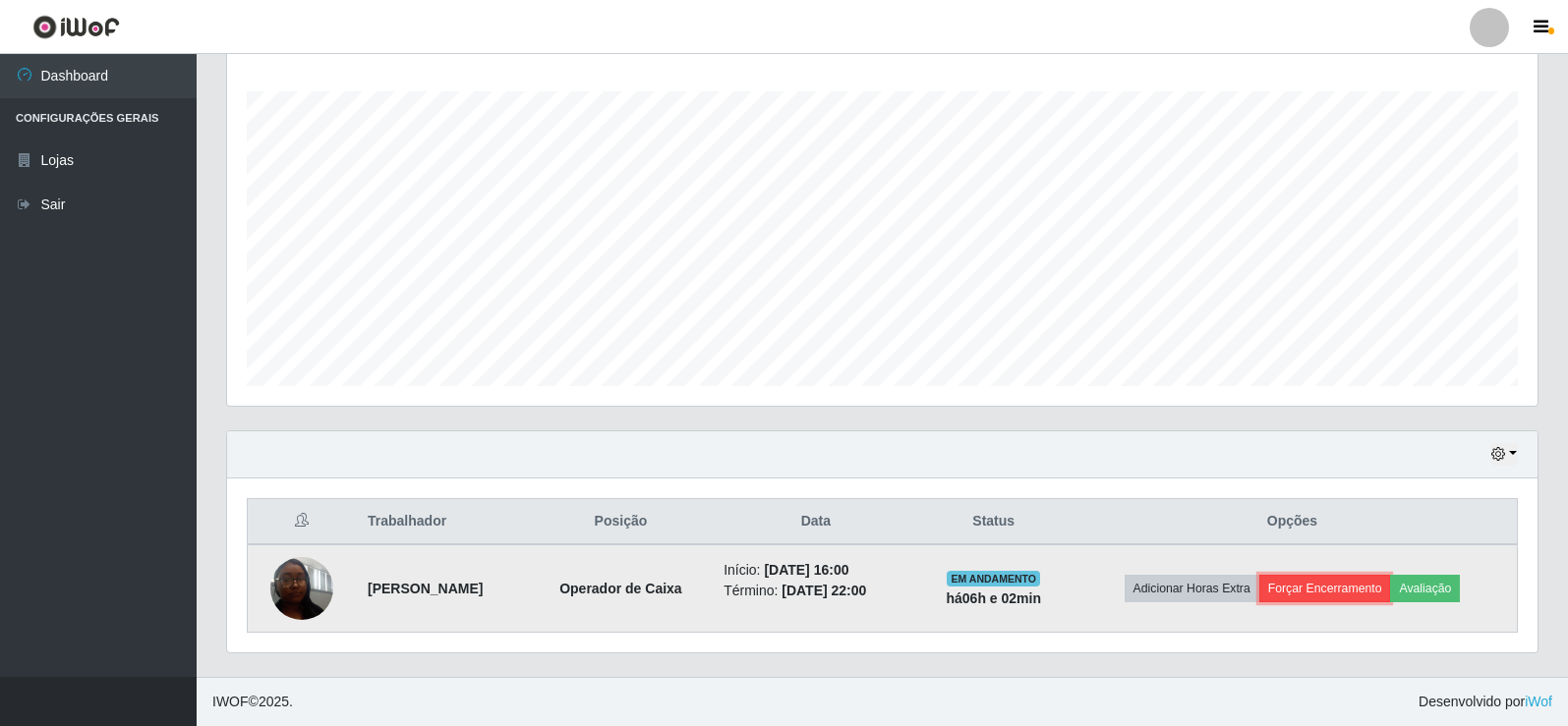
click at [1329, 588] on button "Forçar Encerramento" at bounding box center [1325, 589] width 132 height 28
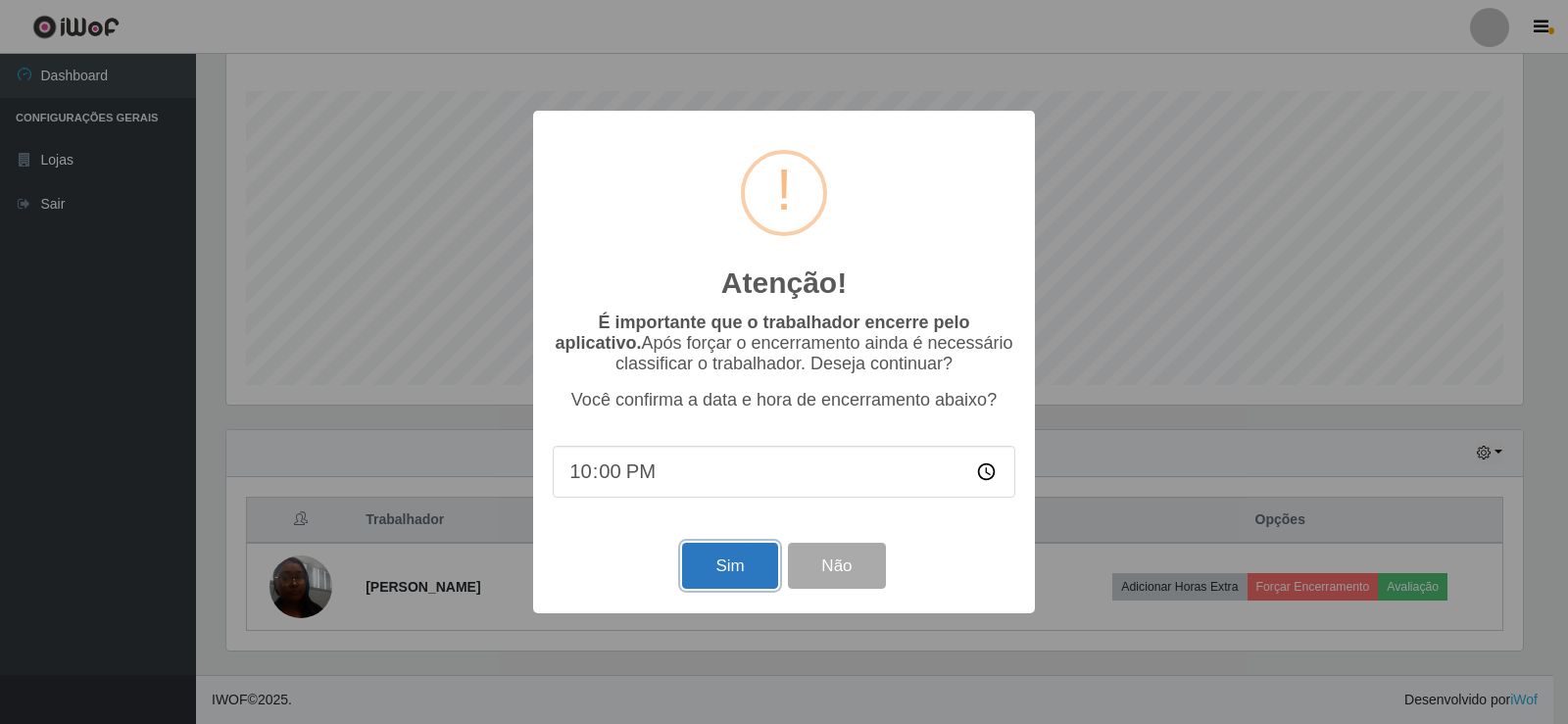
click at [715, 575] on button "Sim" at bounding box center [730, 566] width 95 height 46
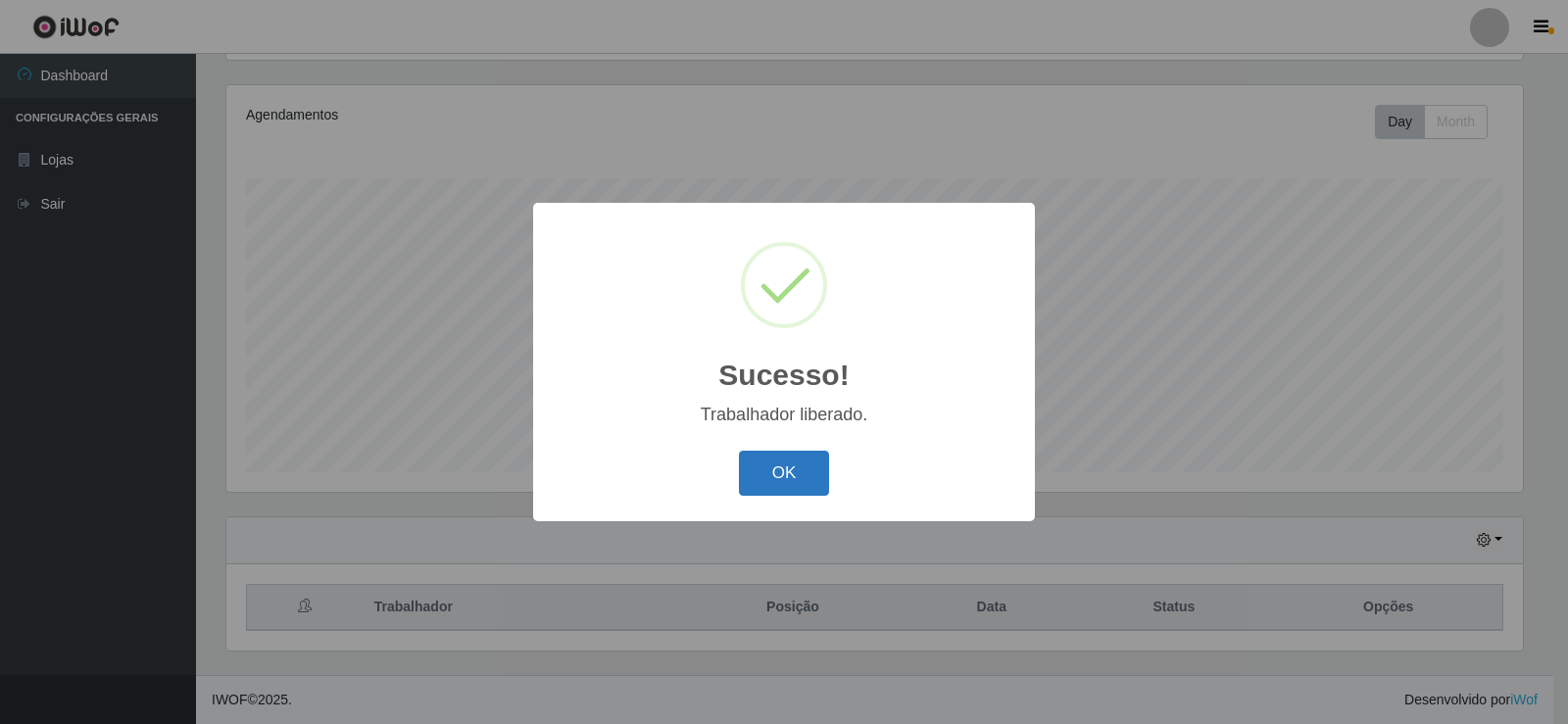
click at [774, 472] on button "OK" at bounding box center [784, 473] width 91 height 46
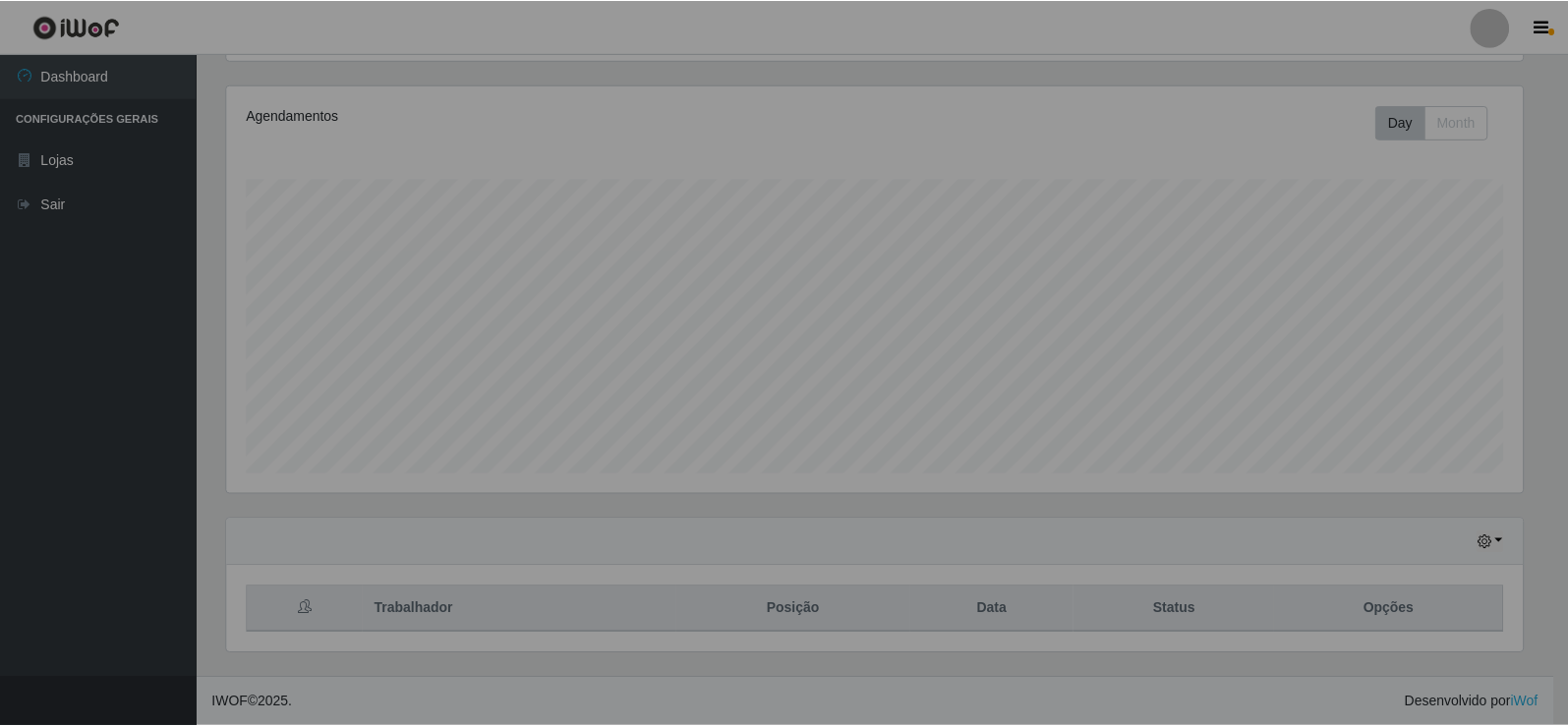
scroll to position [408, 1311]
